Goal: Transaction & Acquisition: Purchase product/service

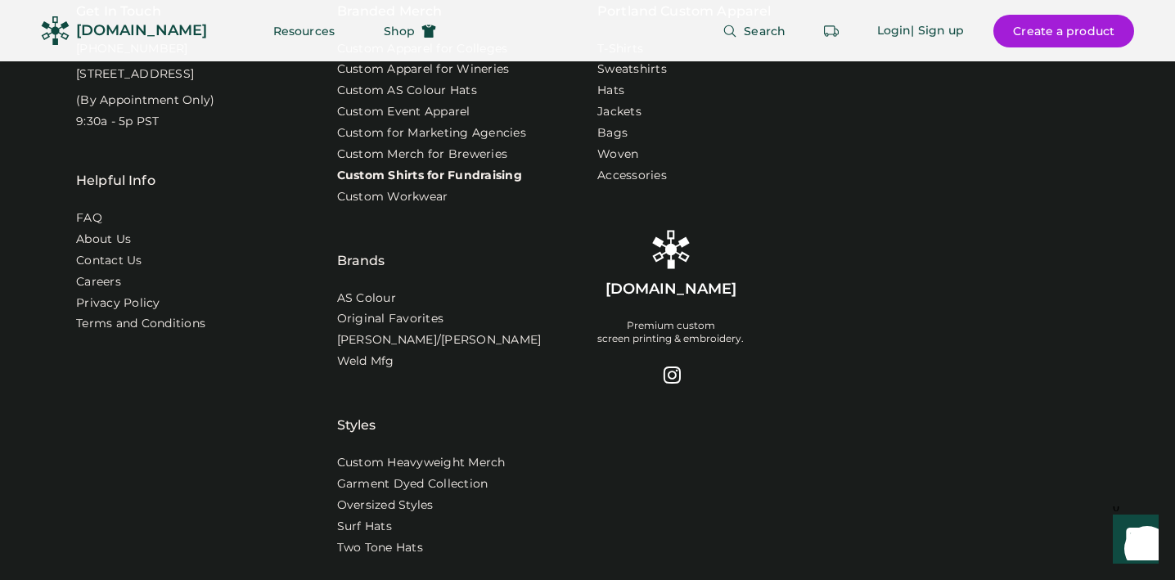
scroll to position [5300, 0]
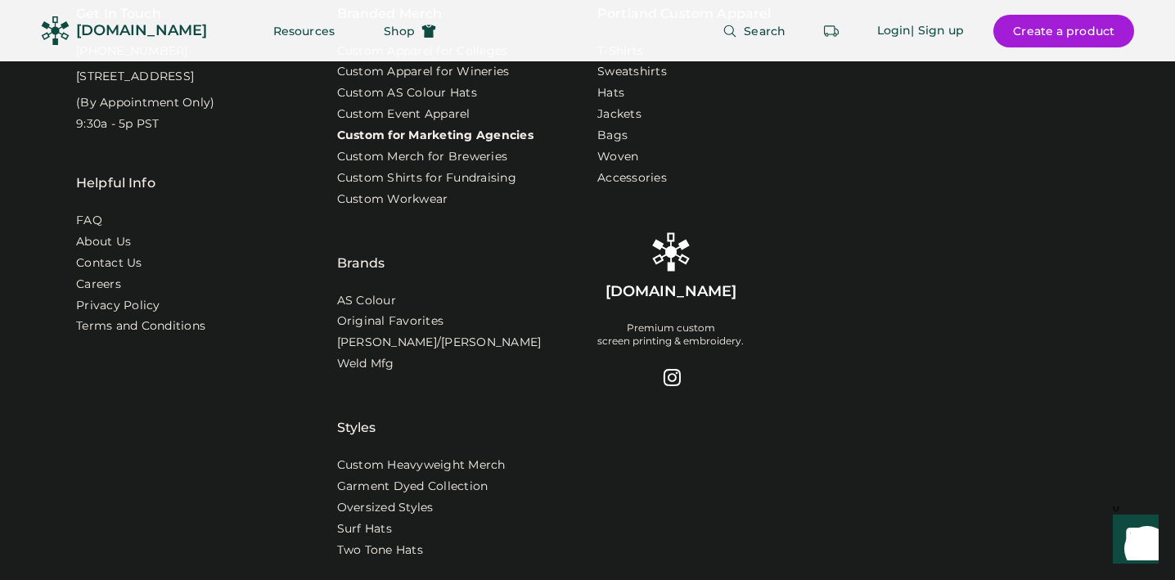
click at [393, 144] on link "Custom for Marketing Agencies" at bounding box center [435, 136] width 196 height 16
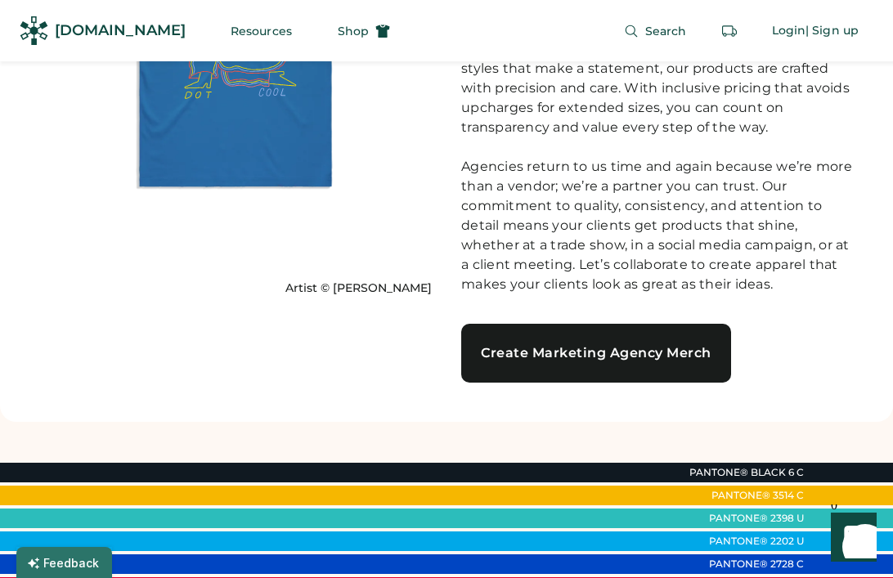
scroll to position [1001, 0]
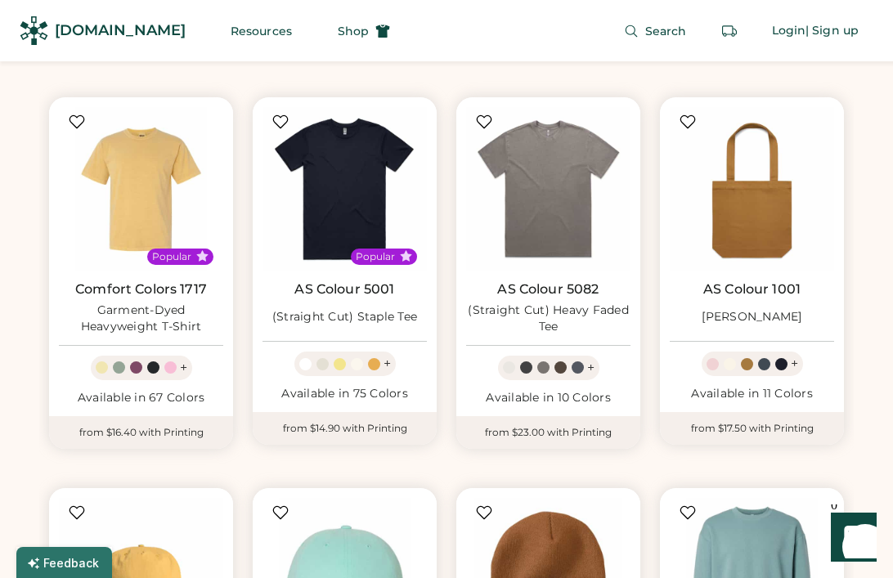
click at [48, 38] on div "[DOMAIN_NAME]" at bounding box center [103, 30] width 166 height 37
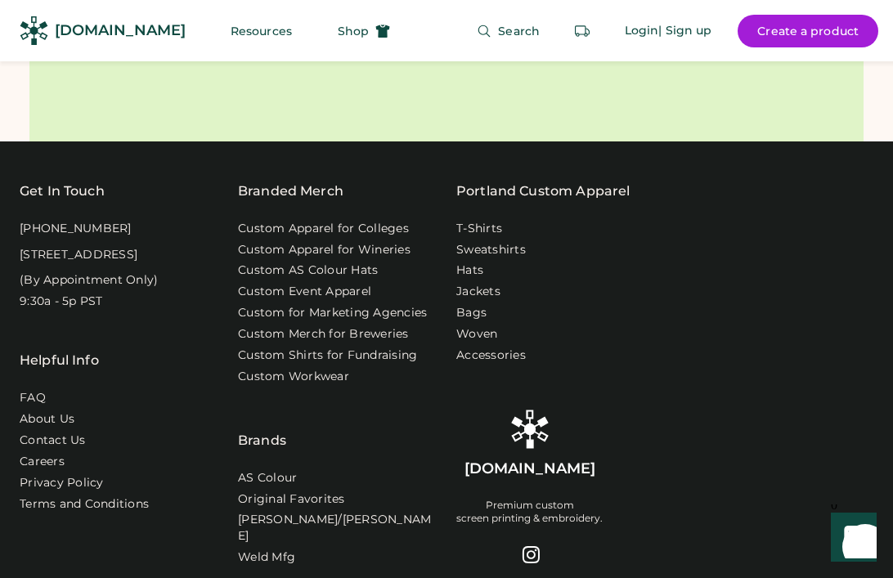
scroll to position [6367, 0]
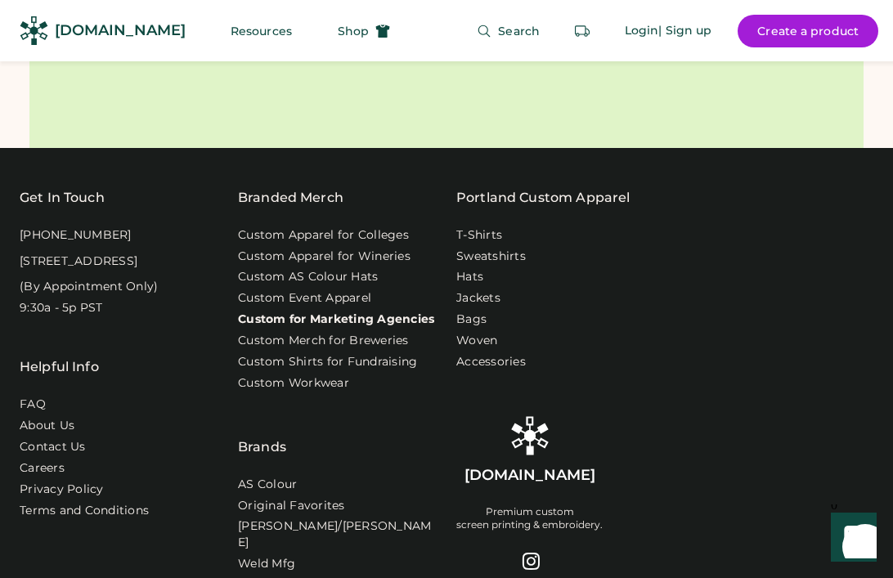
click at [324, 312] on link "Custom for Marketing Agencies" at bounding box center [336, 320] width 196 height 16
